Goal: Obtain resource: Download file/media

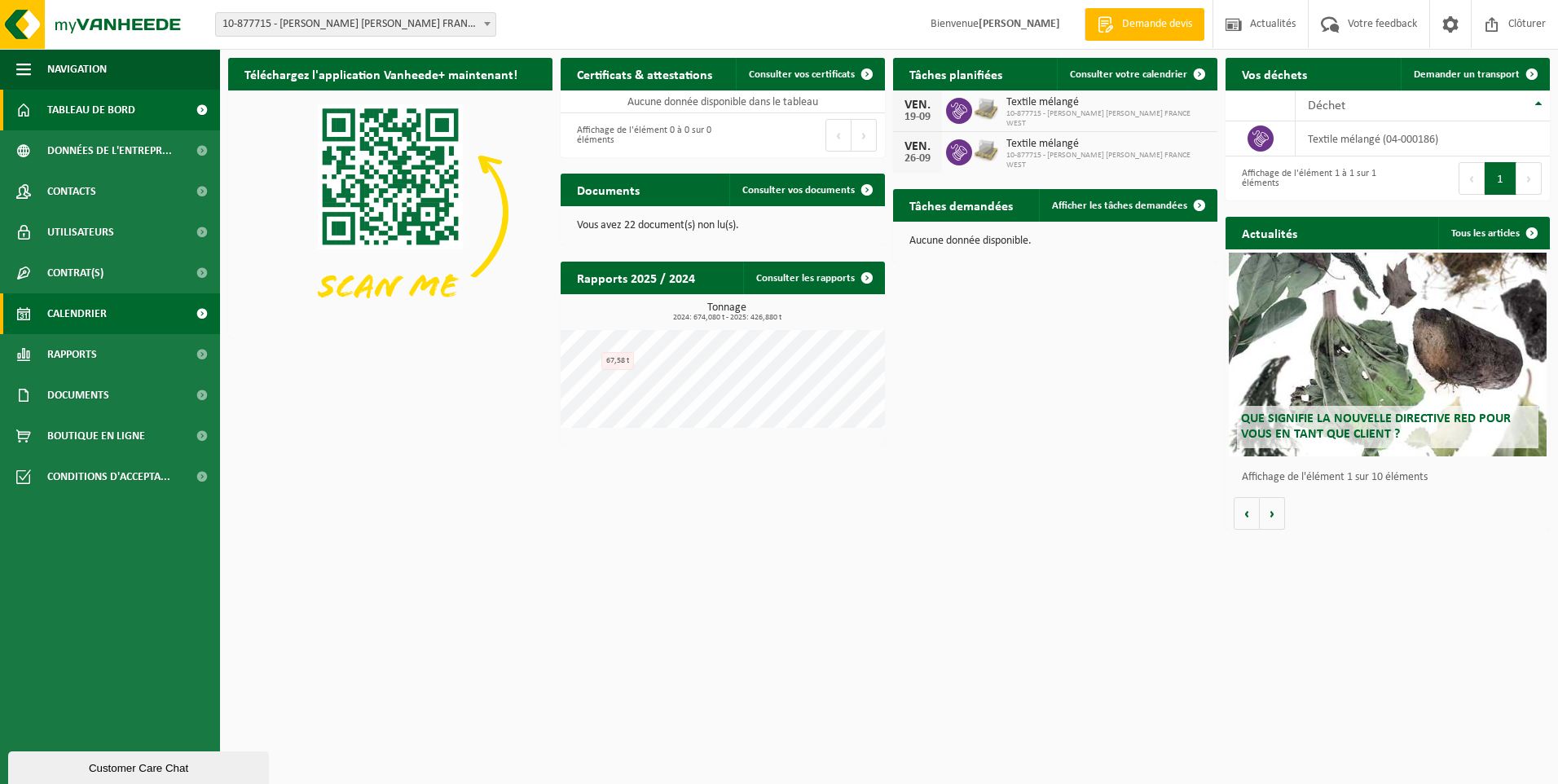
click at [95, 315] on span "Calendrier" at bounding box center [76, 313] width 60 height 41
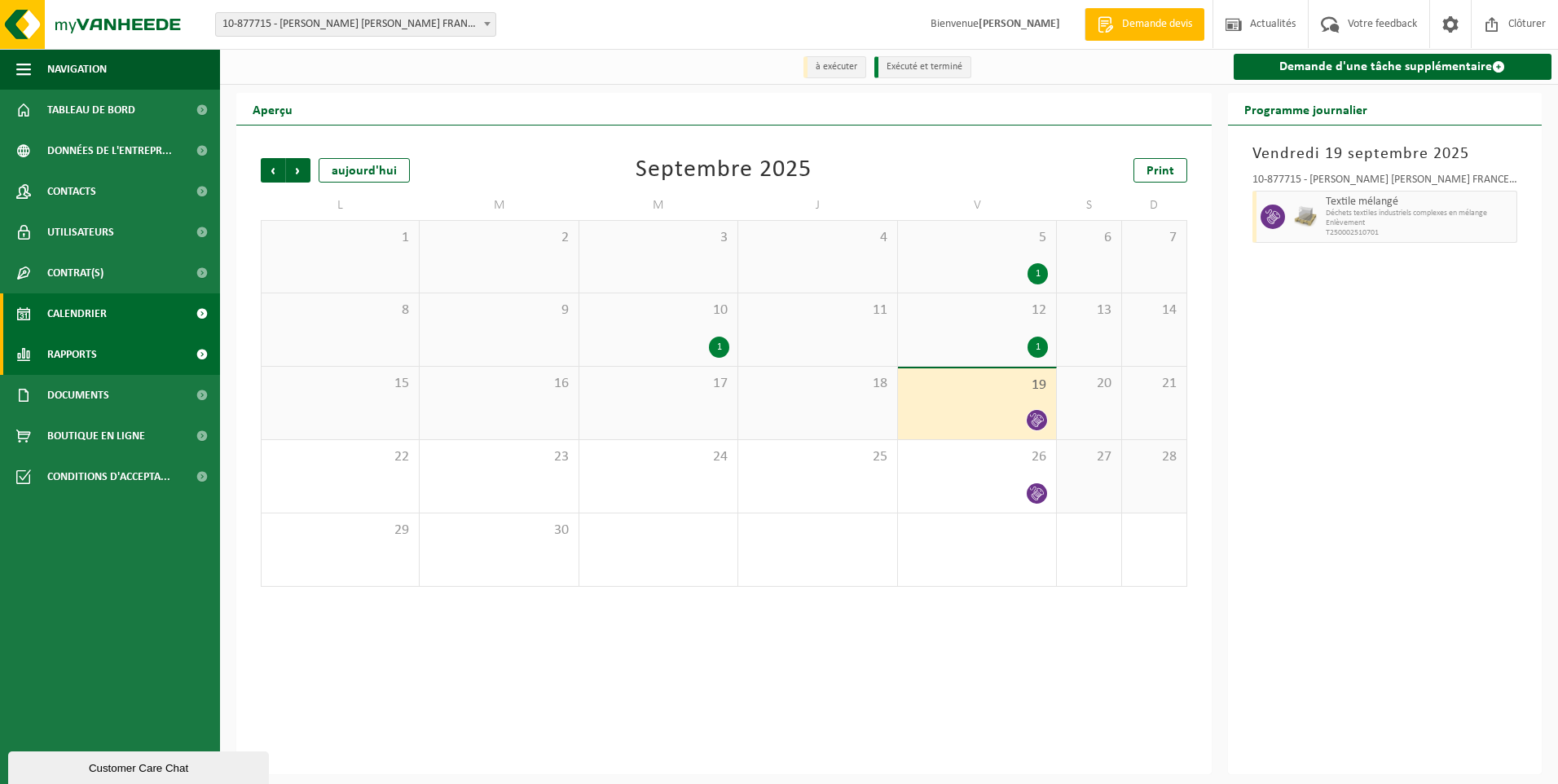
click at [96, 354] on span "Rapports" at bounding box center [71, 354] width 50 height 41
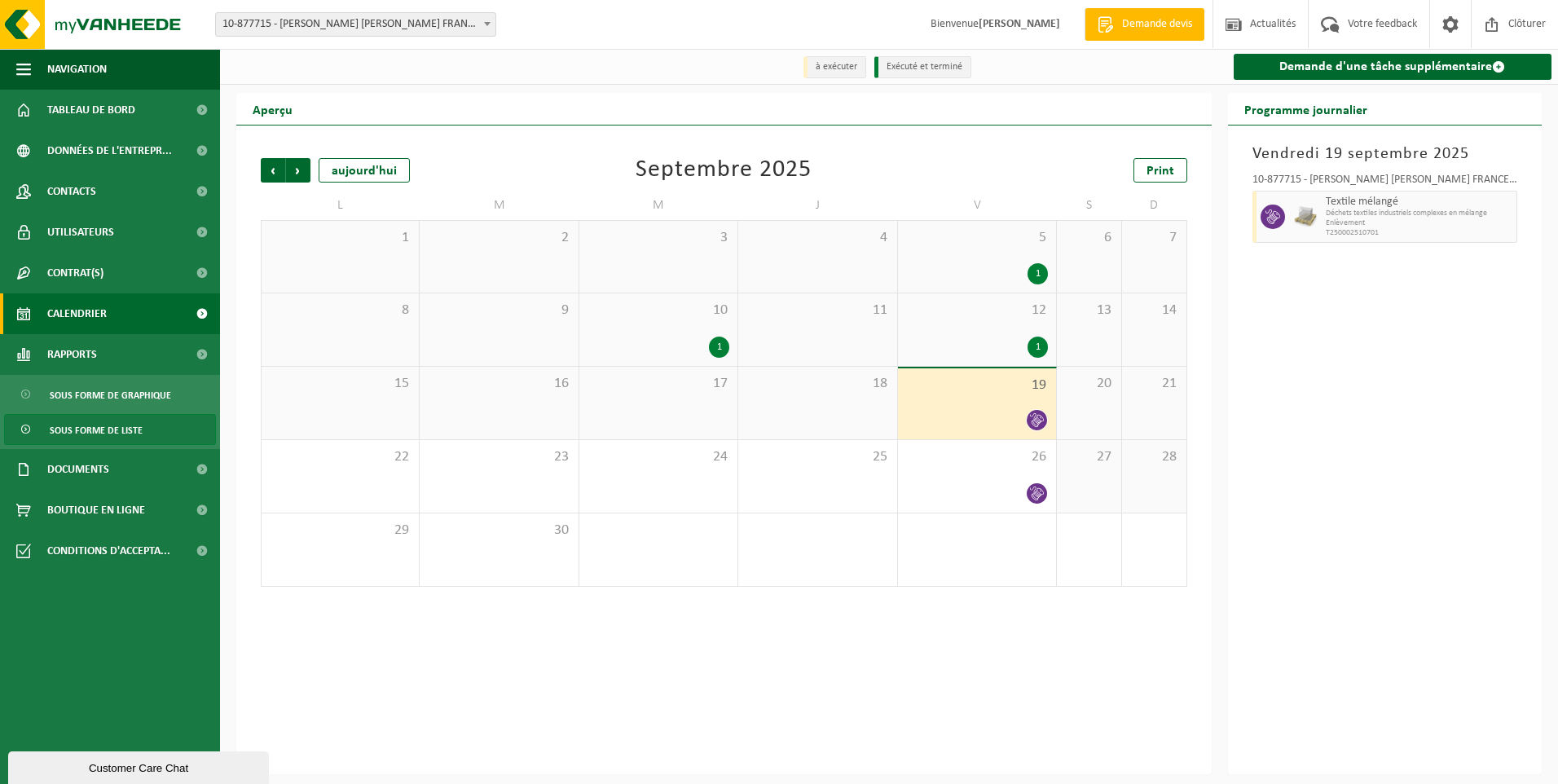
click at [112, 432] on span "Sous forme de liste" at bounding box center [96, 430] width 93 height 31
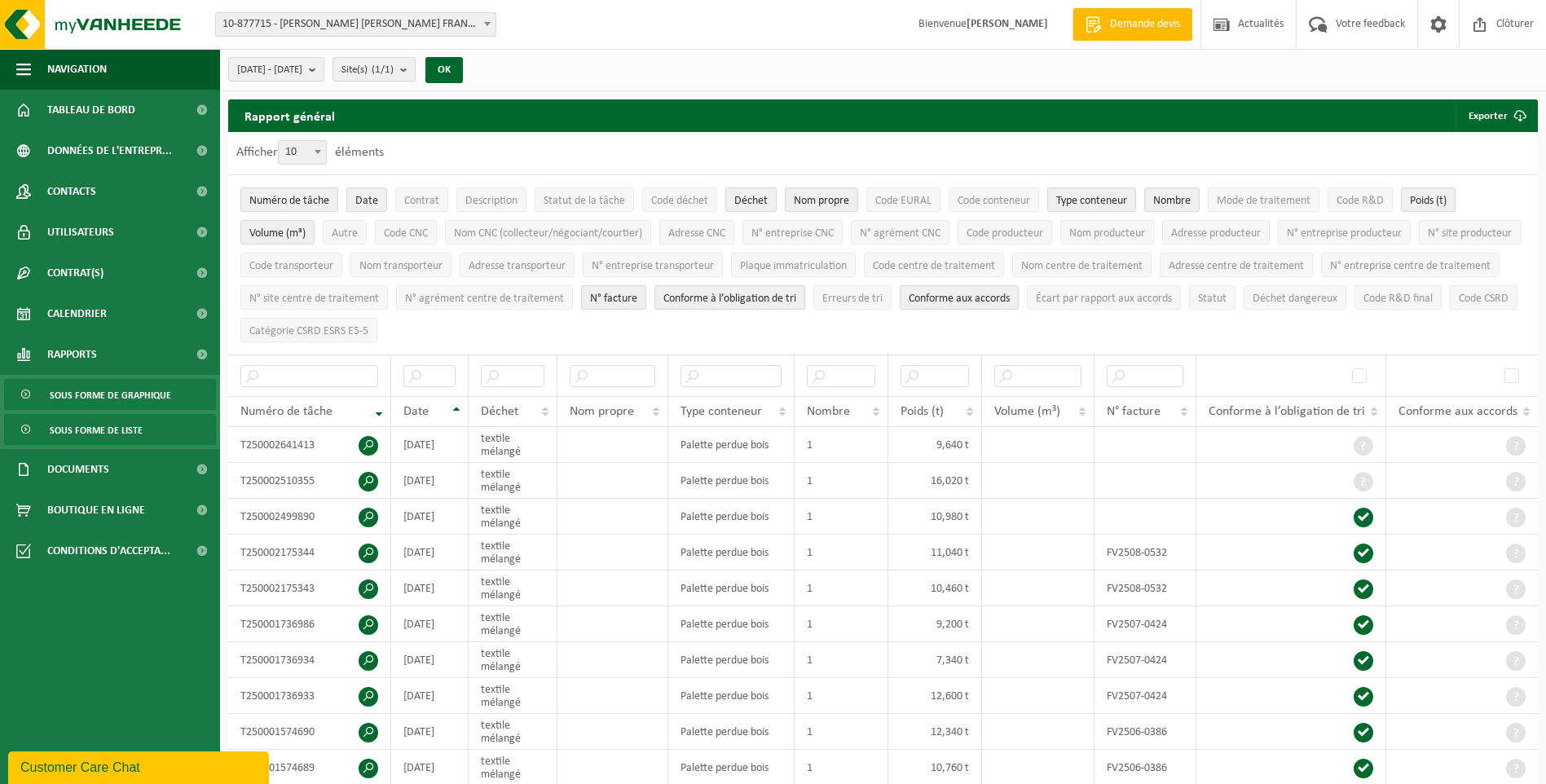
click at [113, 401] on span "Sous forme de graphique" at bounding box center [110, 395] width 122 height 31
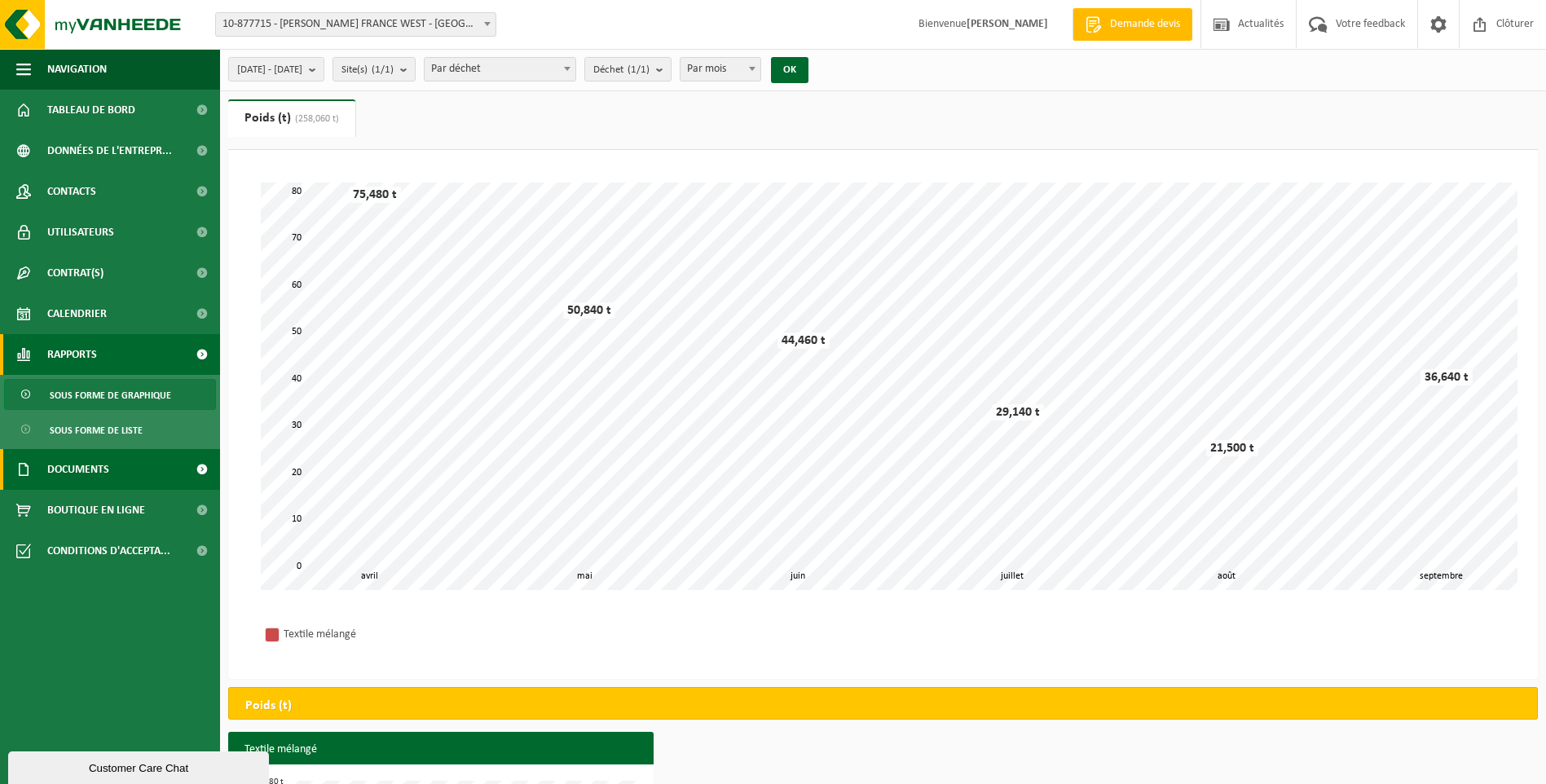
click at [104, 462] on span "Documents" at bounding box center [78, 469] width 62 height 41
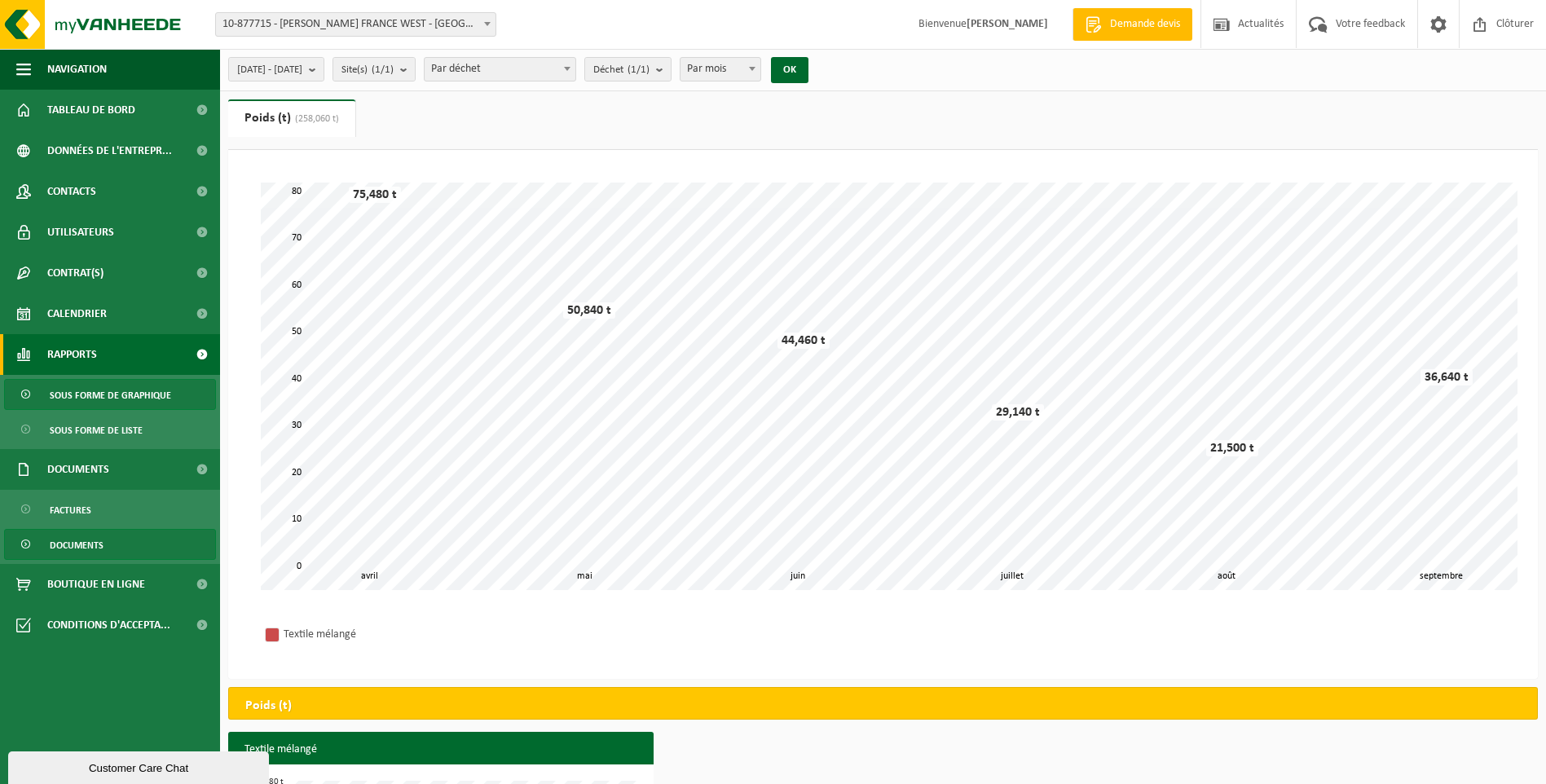
click at [107, 536] on link "Documents" at bounding box center [110, 544] width 212 height 31
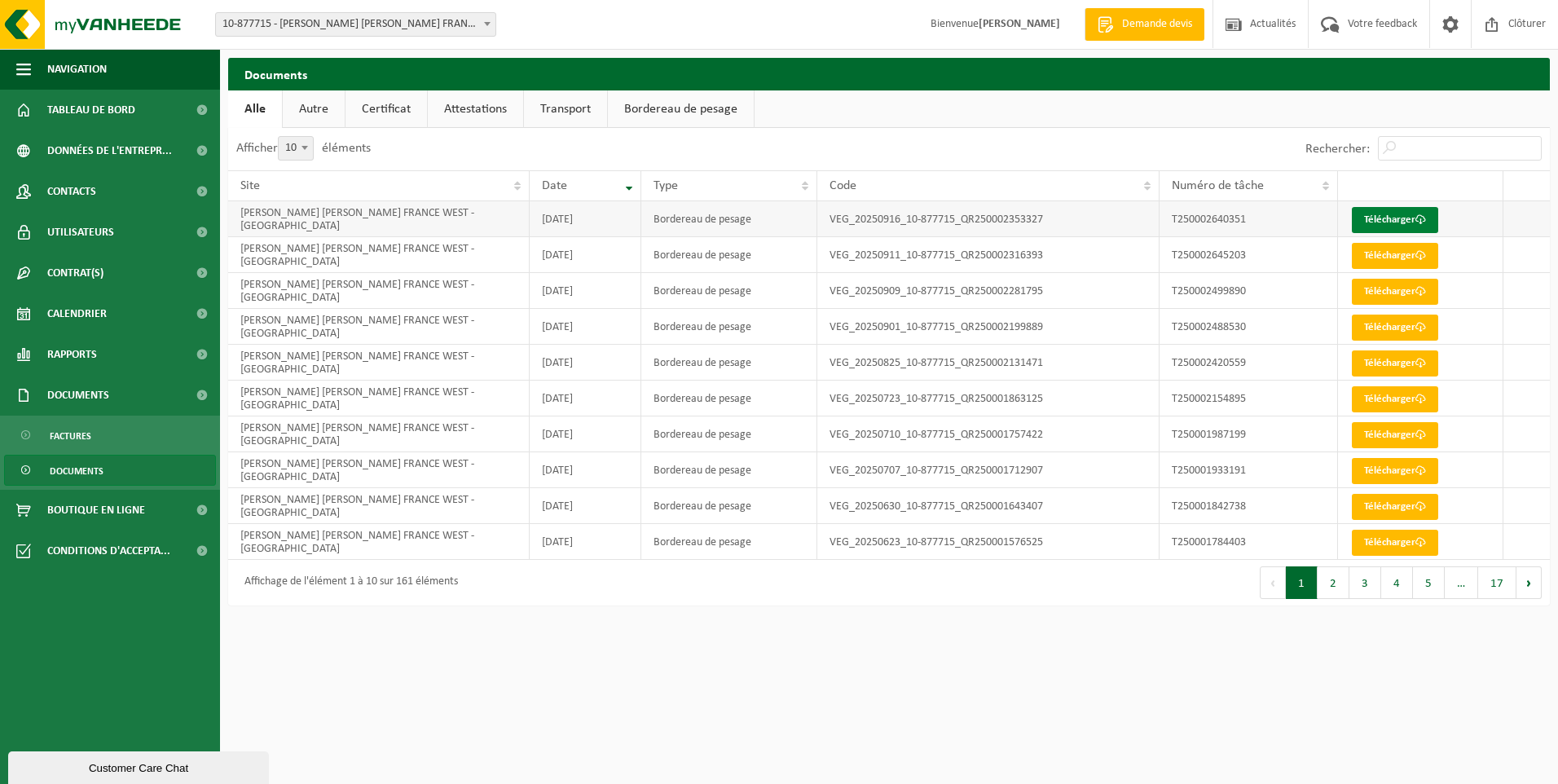
click at [1378, 215] on link "Télécharger" at bounding box center [1394, 220] width 86 height 26
